Goal: Transaction & Acquisition: Purchase product/service

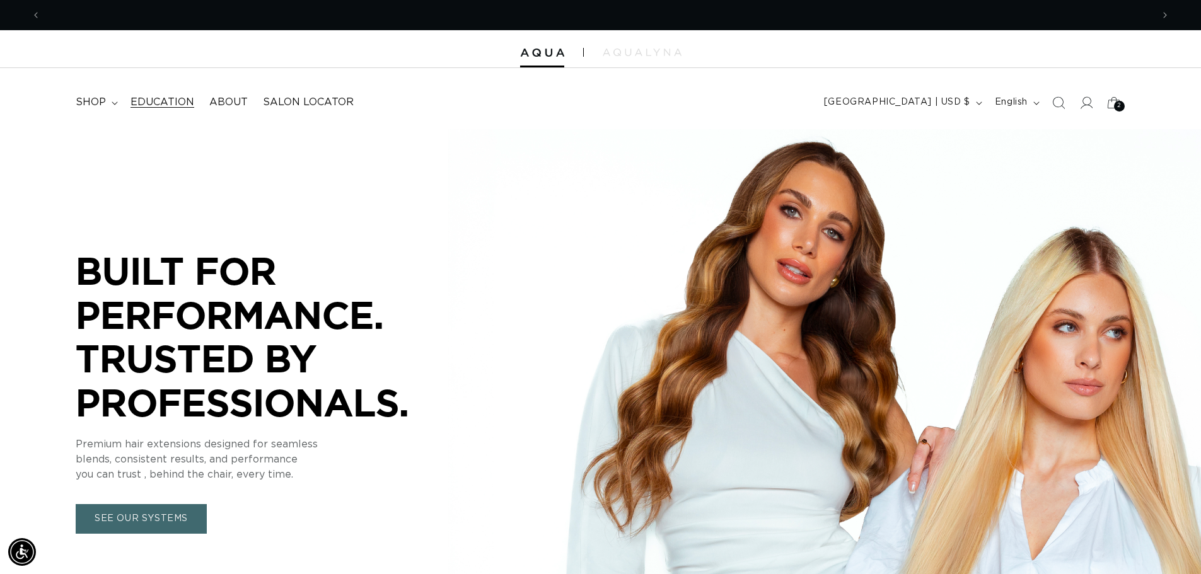
scroll to position [0, 1111]
click at [82, 107] on span "shop" at bounding box center [91, 102] width 30 height 13
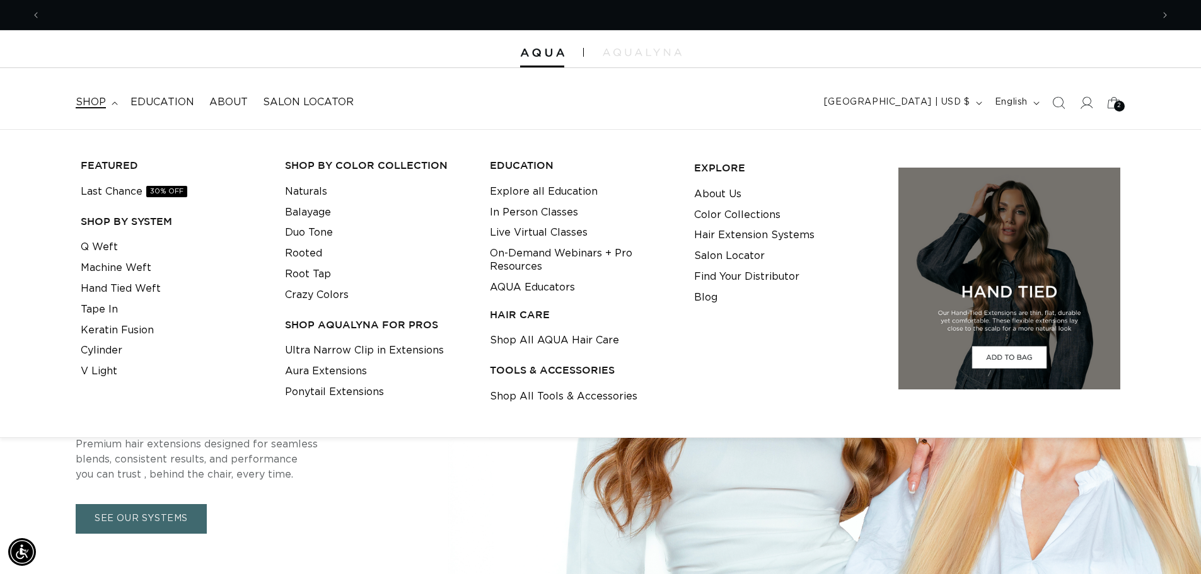
scroll to position [0, 2223]
click at [102, 248] on link "Q Weft" at bounding box center [99, 247] width 37 height 21
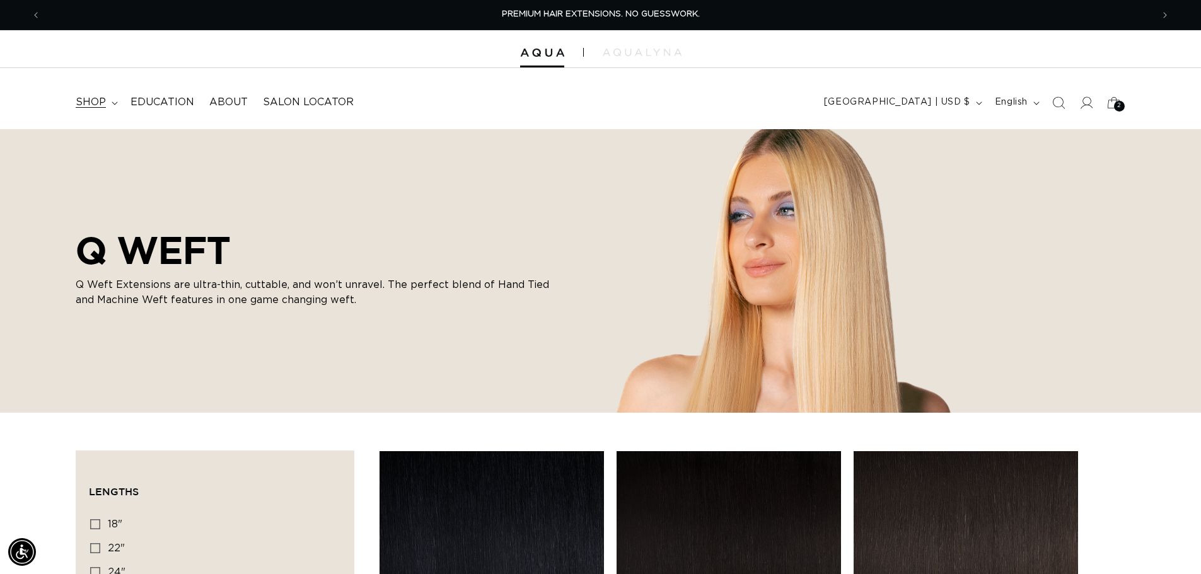
click at [107, 102] on summary "shop" at bounding box center [95, 102] width 55 height 28
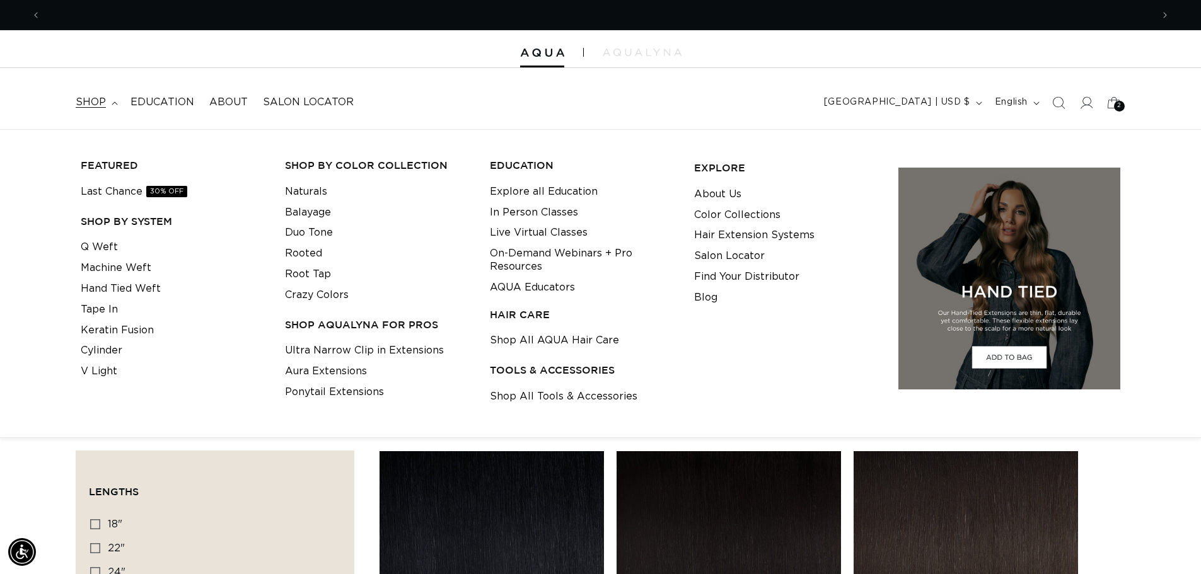
scroll to position [0, 2223]
